Goal: Information Seeking & Learning: Learn about a topic

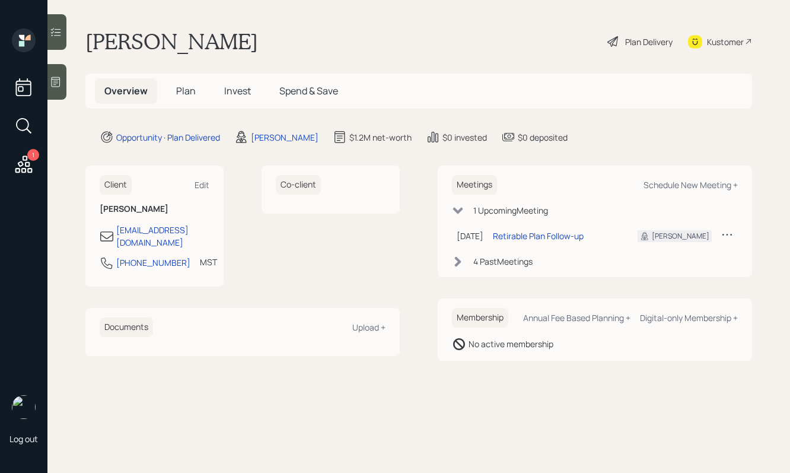
click at [621, 40] on div "Plan Delivery" at bounding box center [640, 41] width 68 height 26
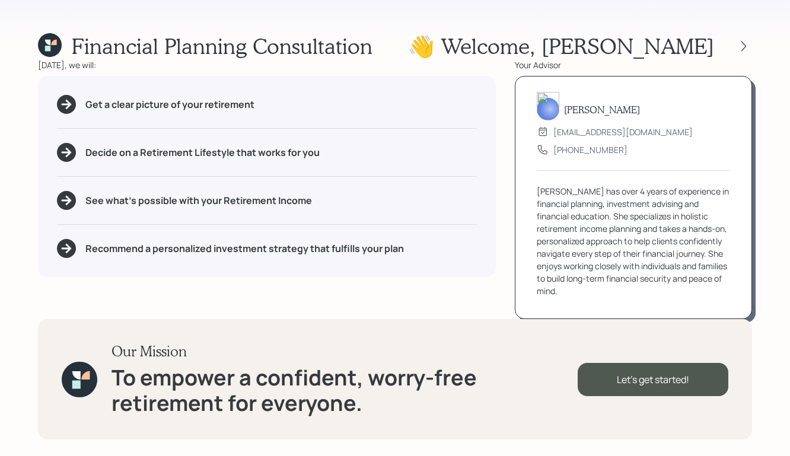
click at [750, 39] on div at bounding box center [733, 46] width 38 height 17
click at [742, 55] on div "👋 Welcome , [PERSON_NAME]" at bounding box center [580, 45] width 344 height 25
click at [742, 52] on icon at bounding box center [744, 46] width 12 height 12
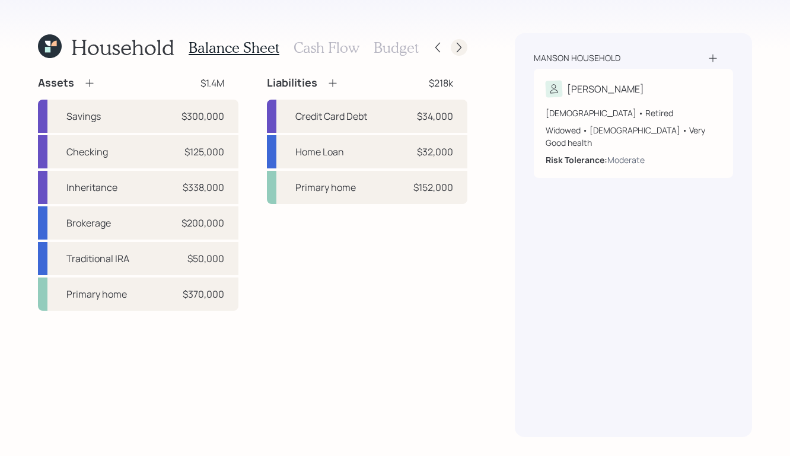
click at [464, 47] on icon at bounding box center [459, 48] width 12 height 12
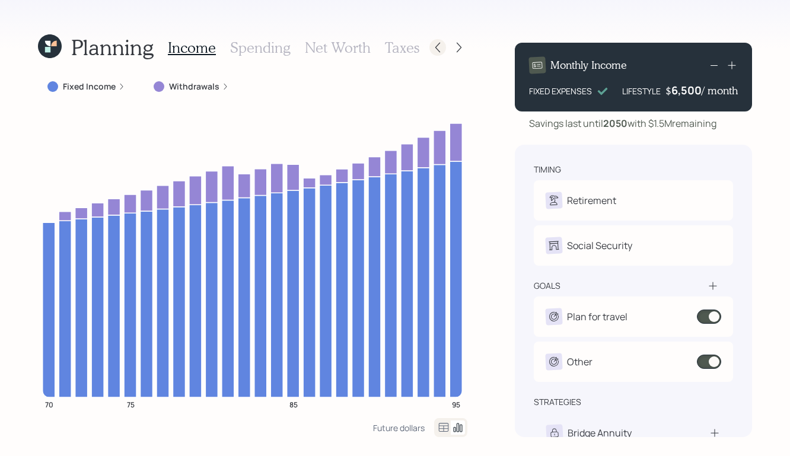
click at [442, 48] on icon at bounding box center [438, 48] width 12 height 12
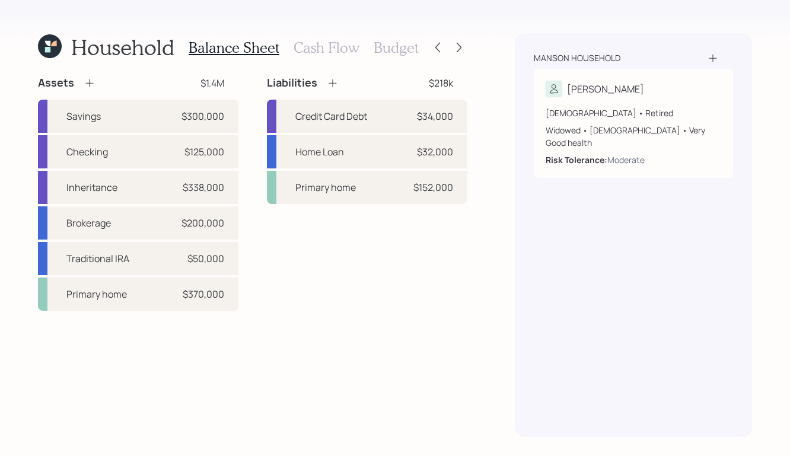
click at [470, 43] on div "Household Balance Sheet Cash Flow Budget Assets $1.4M Savings $300,000 Checking…" at bounding box center [395, 228] width 790 height 456
click at [455, 44] on icon at bounding box center [459, 48] width 12 height 12
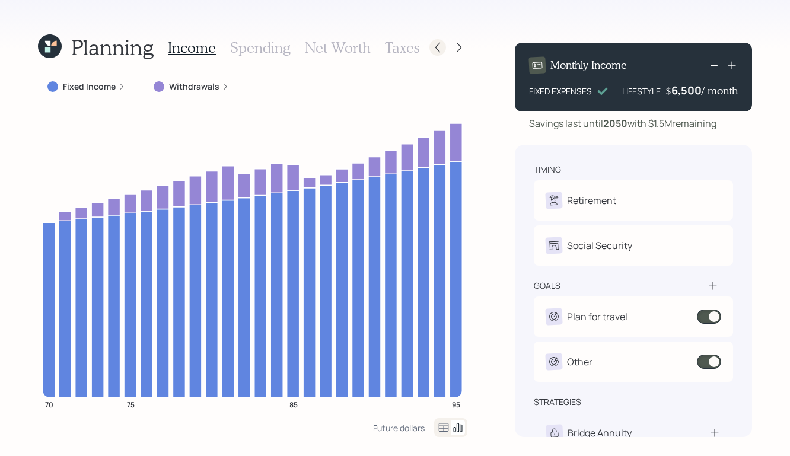
click at [433, 53] on div at bounding box center [437, 47] width 17 height 17
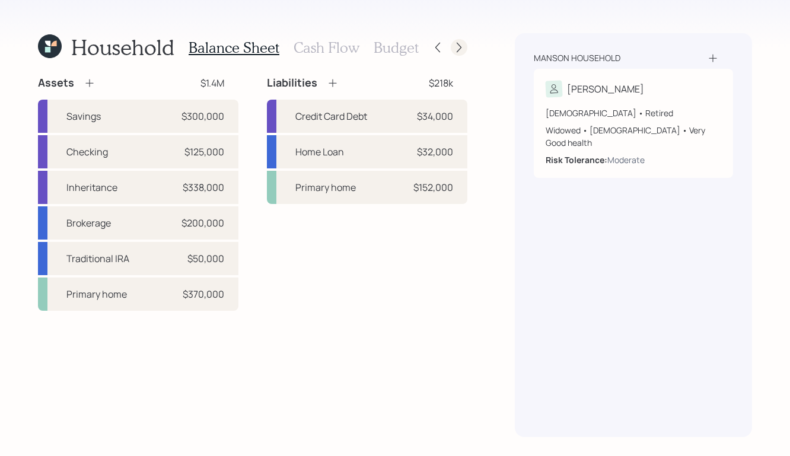
click at [456, 50] on icon at bounding box center [459, 48] width 12 height 12
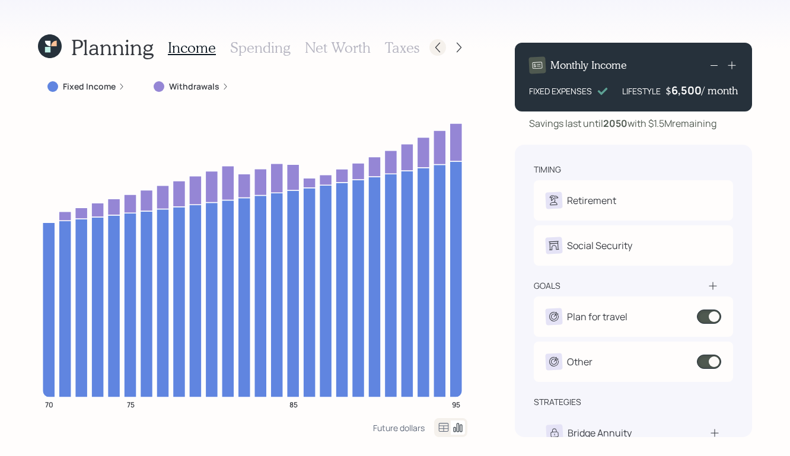
click at [435, 45] on icon at bounding box center [438, 48] width 12 height 12
